Goal: Information Seeking & Learning: Find specific fact

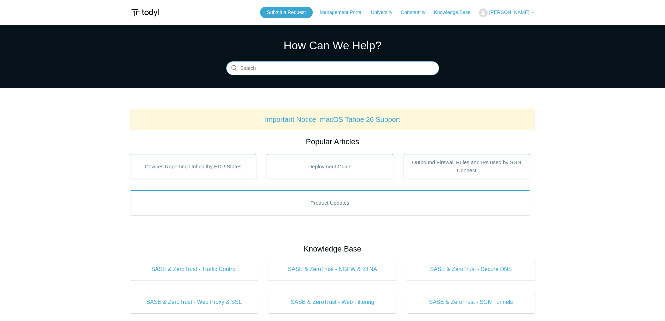
click at [250, 66] on input "Search" at bounding box center [332, 68] width 213 height 14
paste input "Bucharest, Romania"
type input "Bucharest, Romania"
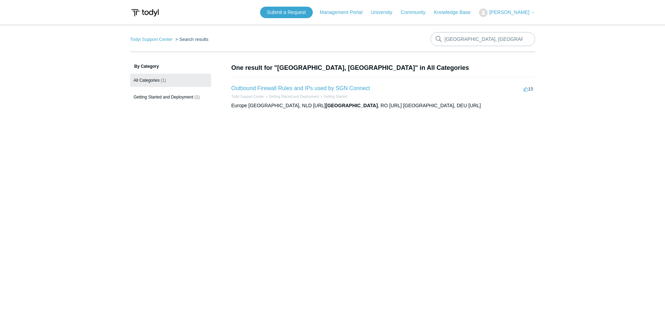
click at [321, 83] on li "Outbound Firewall Rules and IPs used by SGN Connect 15 votes 15 Todyl Support C…" at bounding box center [383, 96] width 304 height 39
click at [321, 86] on link "Outbound Firewall Rules and IPs used by SGN Connect" at bounding box center [300, 88] width 139 height 6
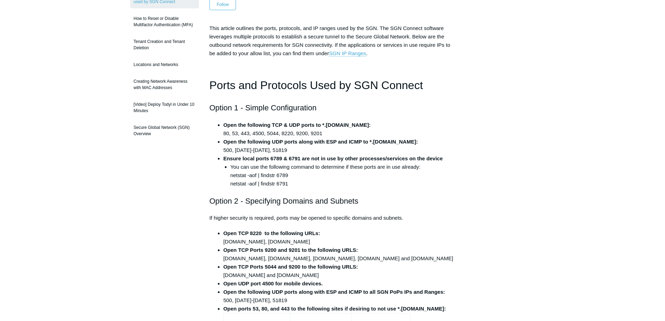
scroll to position [962, 0]
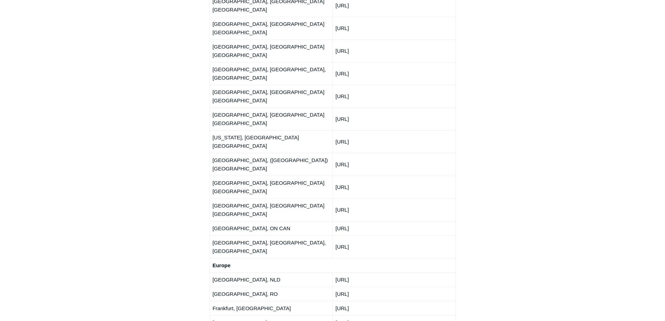
click at [362, 287] on td "[URL]" at bounding box center [393, 294] width 123 height 14
copy tbody "[URL]"
click at [228, 287] on td "[GEOGRAPHIC_DATA], RO" at bounding box center [270, 294] width 123 height 14
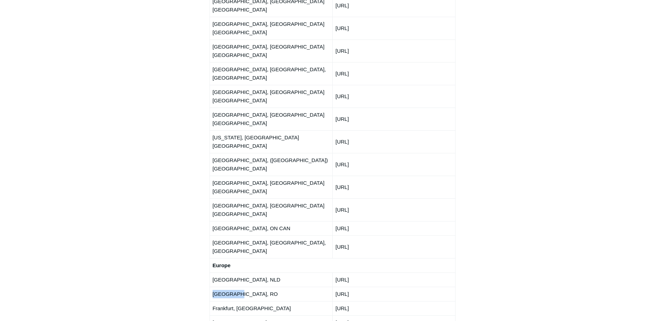
click at [228, 287] on td "[GEOGRAPHIC_DATA], RO" at bounding box center [270, 294] width 123 height 14
copy tr "[GEOGRAPHIC_DATA], RO"
click at [349, 287] on td "[URL]" at bounding box center [393, 294] width 123 height 14
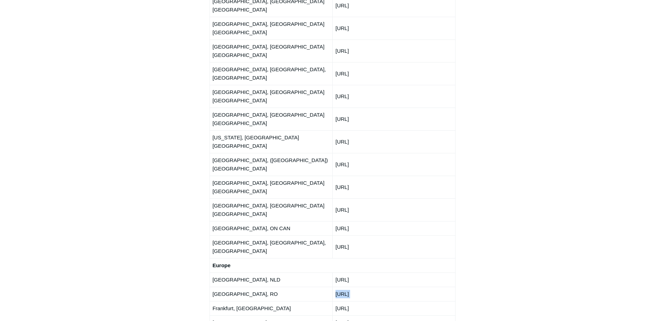
click at [349, 287] on td "[URL]" at bounding box center [393, 294] width 123 height 14
copy tbody "[URL]"
